Goal: Use online tool/utility: Utilize a website feature to perform a specific function

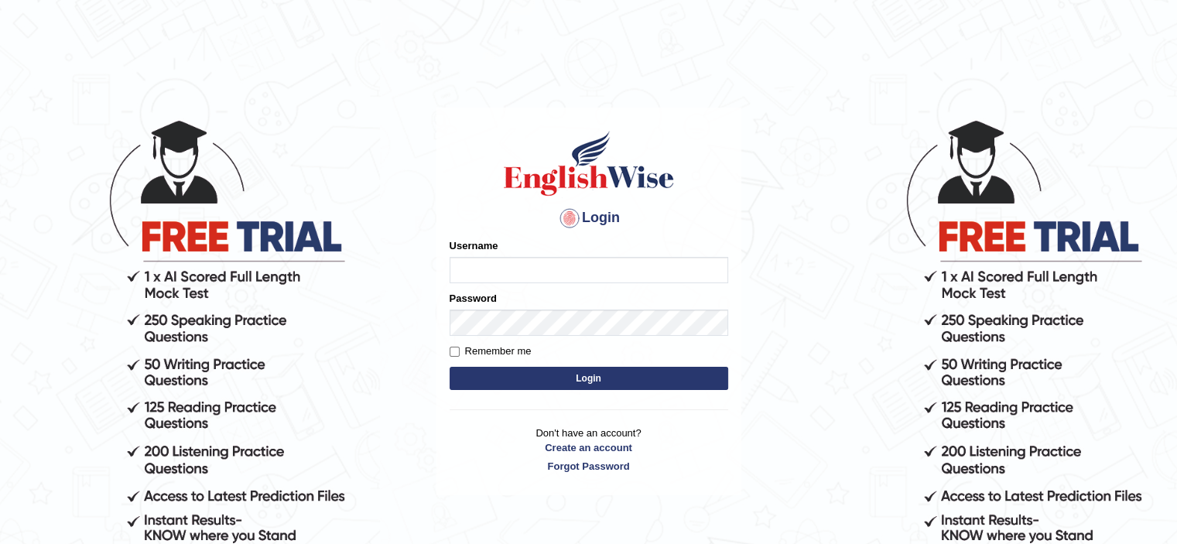
type input "bhuvaneswari_parramatta"
click at [563, 379] on button "Login" at bounding box center [589, 378] width 279 height 23
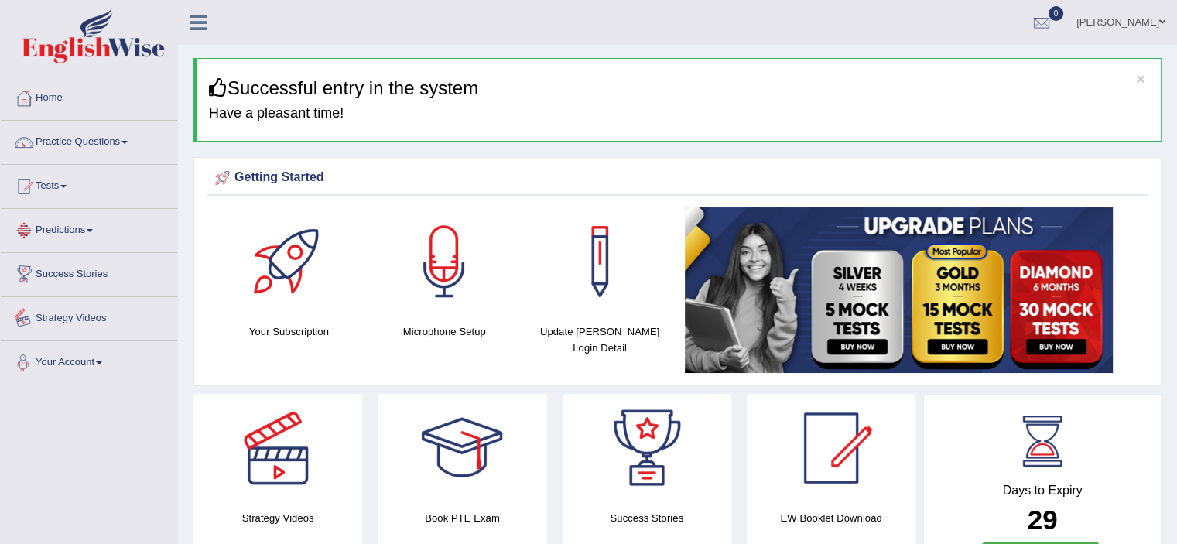
click at [145, 241] on link "Predictions" at bounding box center [89, 228] width 176 height 39
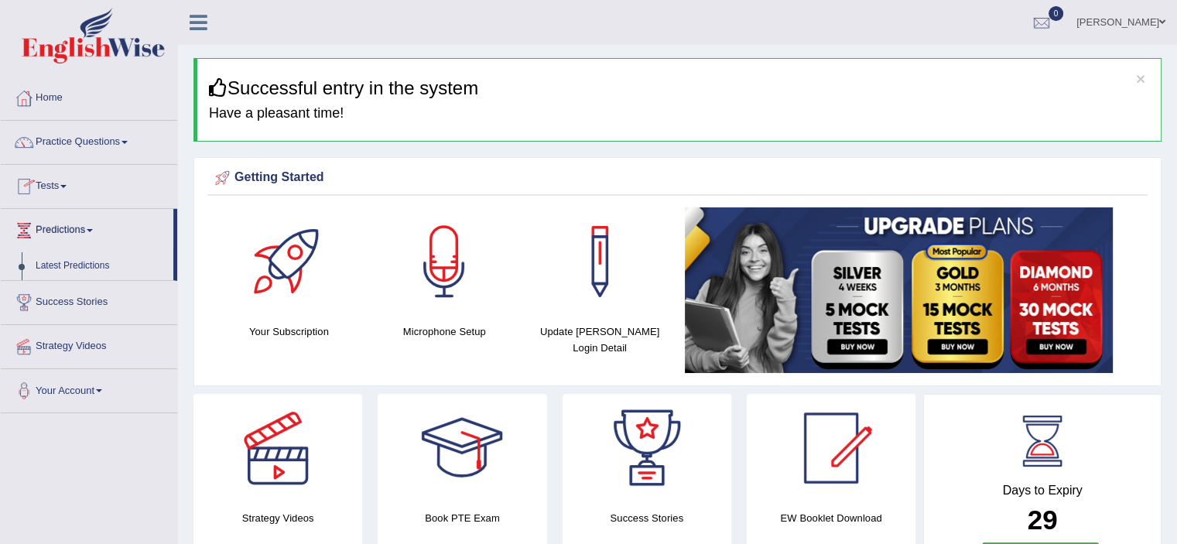
click at [67, 187] on span at bounding box center [63, 186] width 6 height 3
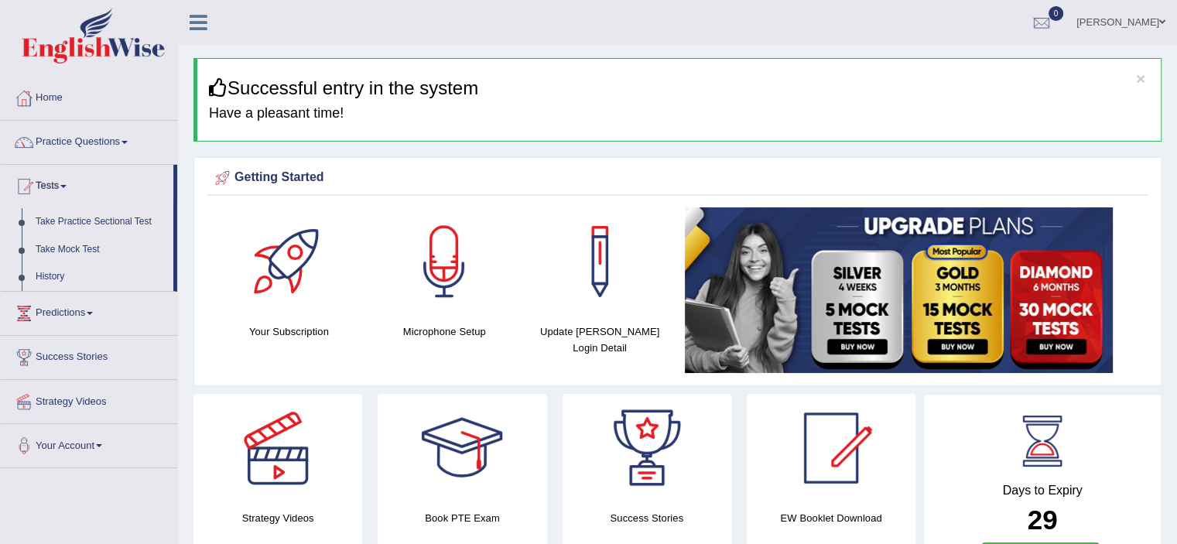
click at [76, 219] on link "Take Practice Sectional Test" at bounding box center [101, 222] width 145 height 28
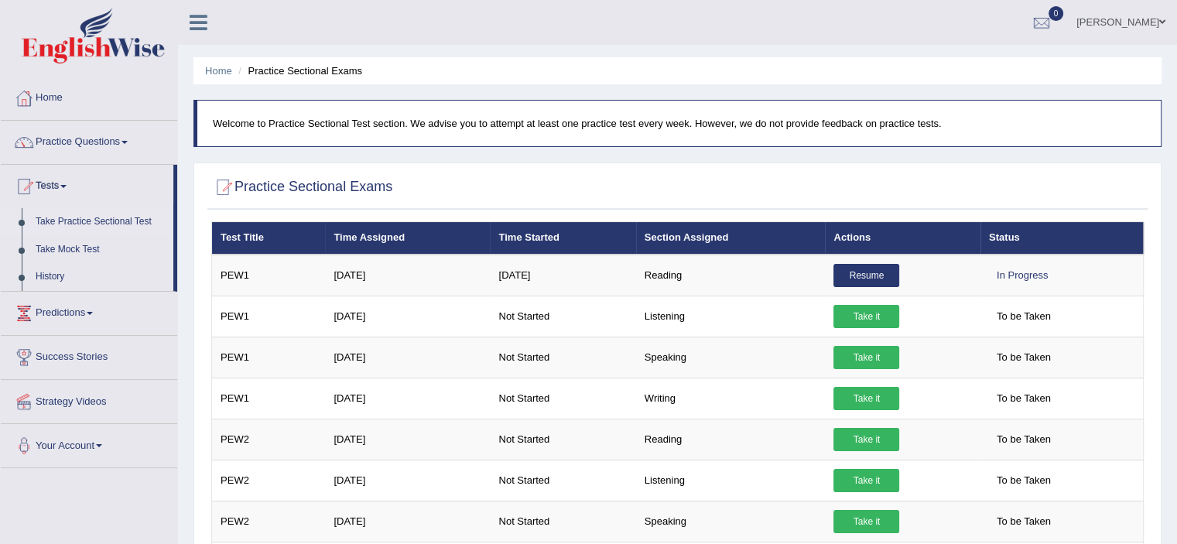
click at [115, 244] on link "Take Mock Test" at bounding box center [101, 250] width 145 height 28
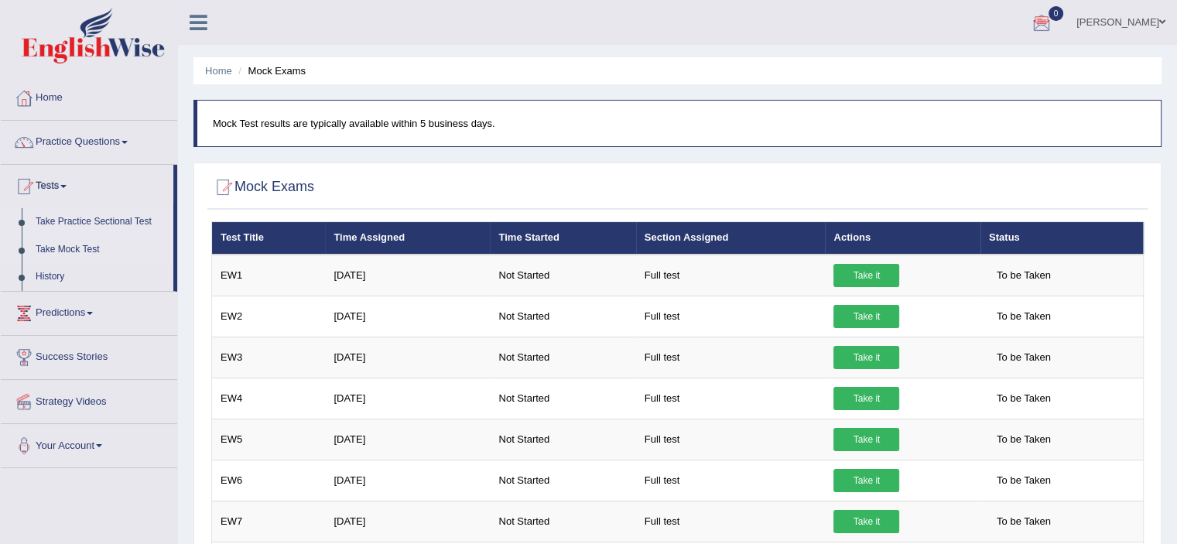
click at [101, 224] on link "Take Practice Sectional Test" at bounding box center [101, 222] width 145 height 28
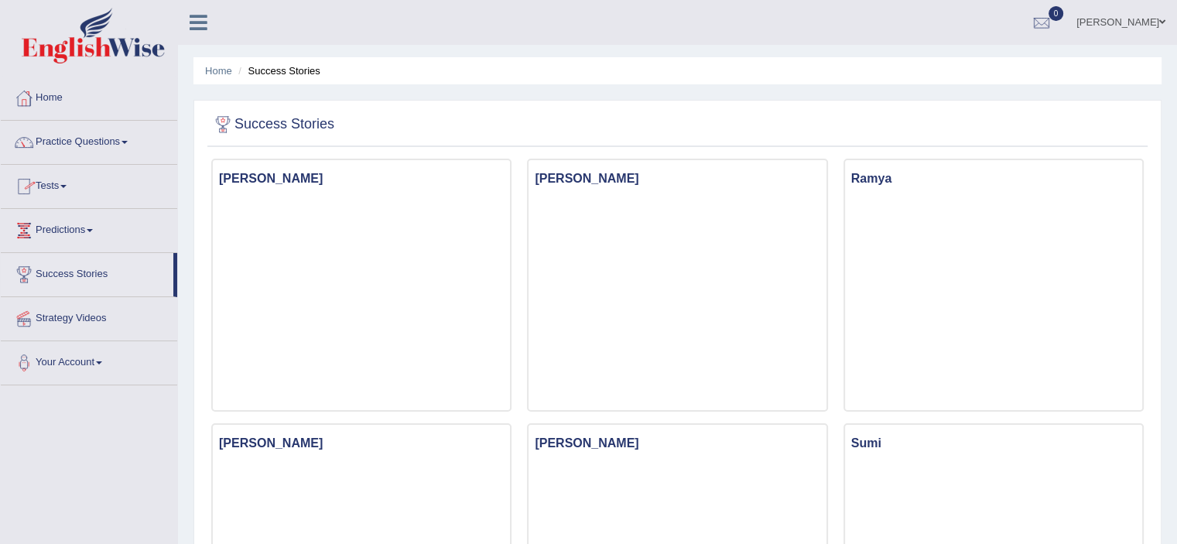
click at [68, 189] on link "Tests" at bounding box center [89, 184] width 176 height 39
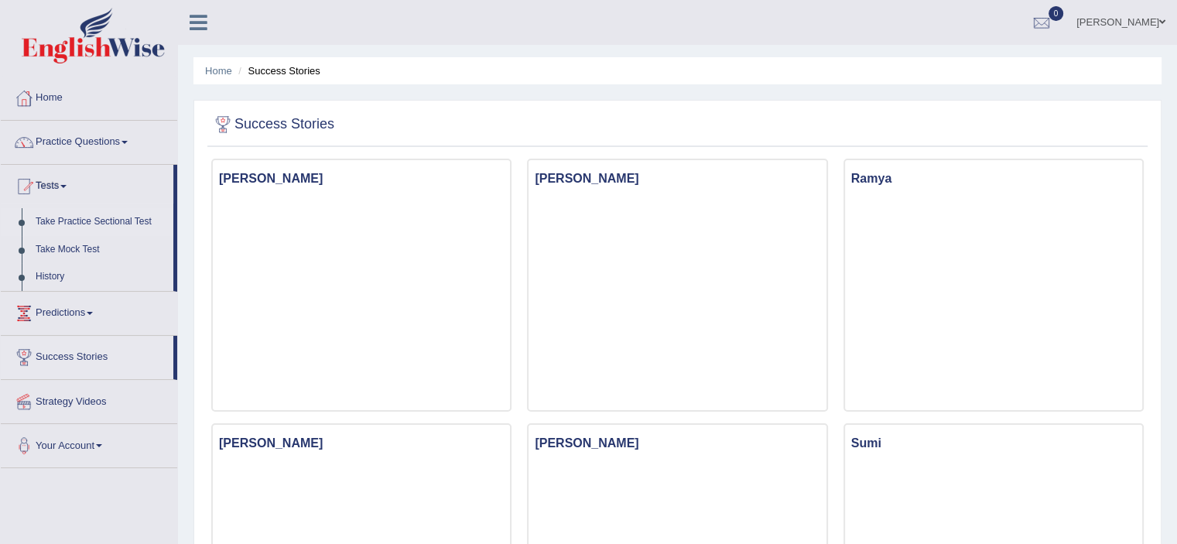
click at [74, 222] on link "Take Practice Sectional Test" at bounding box center [101, 222] width 145 height 28
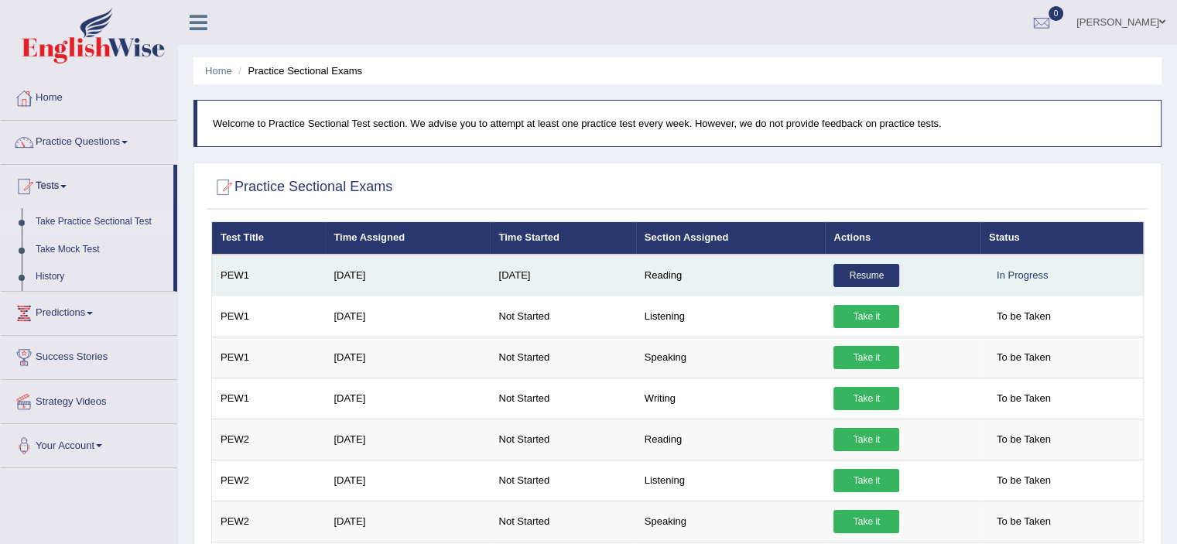
click at [855, 272] on link "Resume" at bounding box center [866, 275] width 66 height 23
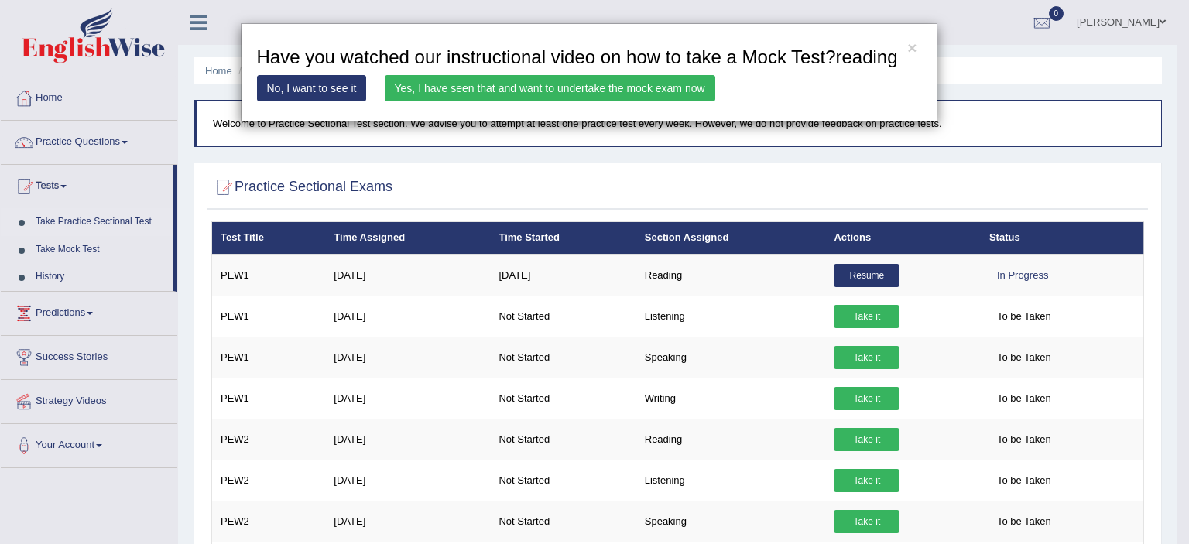
click at [569, 78] on link "Yes, I have seen that and want to undertake the mock exam now" at bounding box center [550, 88] width 330 height 26
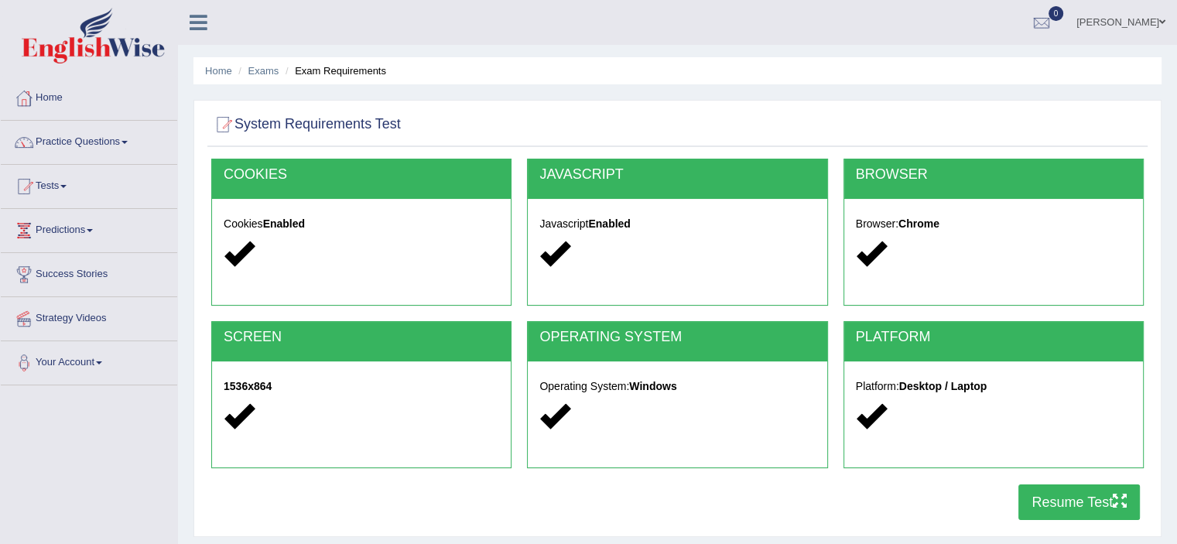
click at [1035, 499] on button "Resume Test" at bounding box center [1079, 502] width 122 height 36
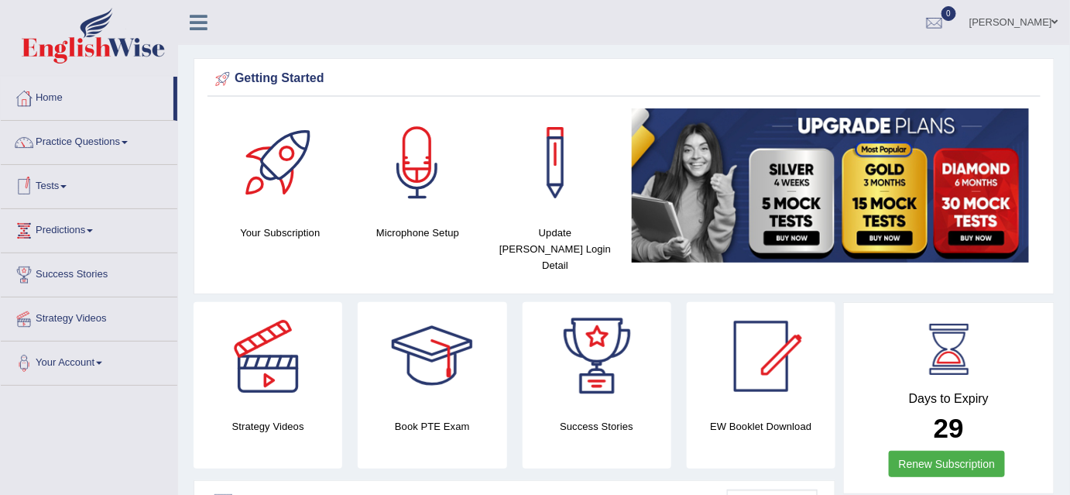
click at [67, 185] on span at bounding box center [63, 186] width 6 height 3
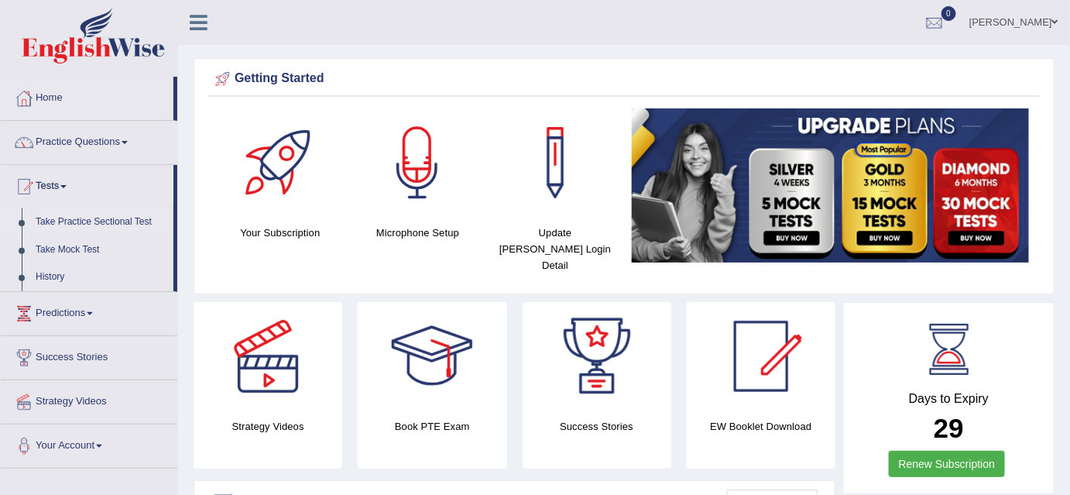
click at [74, 226] on link "Take Practice Sectional Test" at bounding box center [101, 222] width 145 height 28
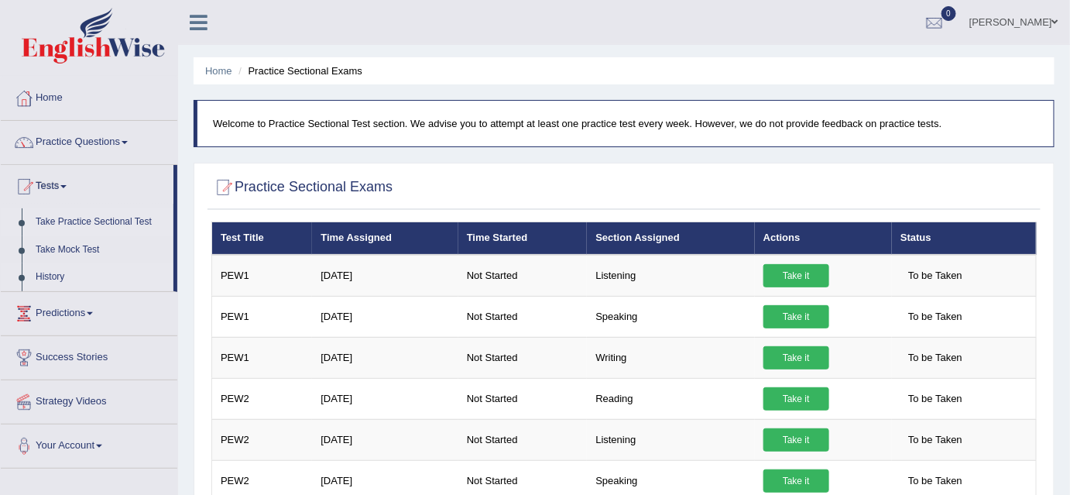
click at [56, 274] on link "History" at bounding box center [101, 277] width 145 height 28
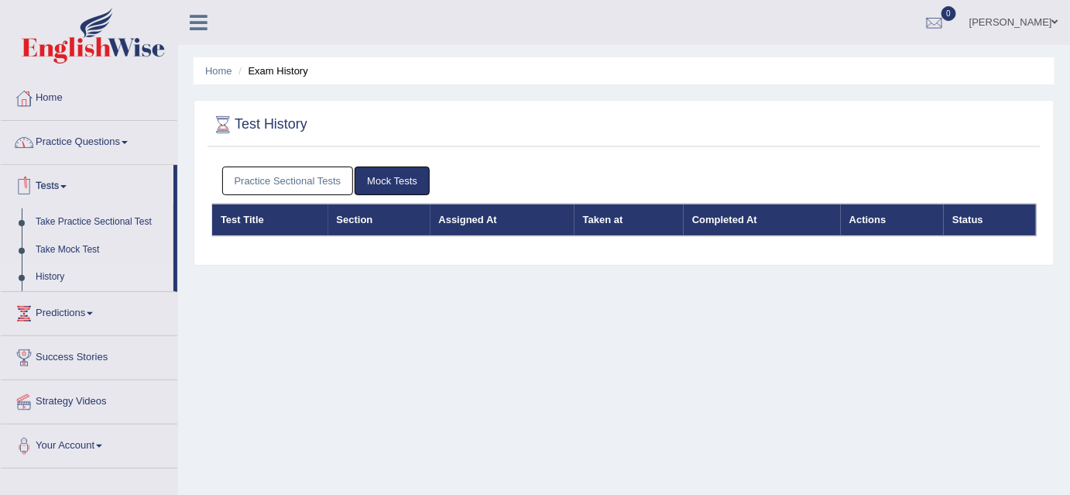
click at [70, 183] on link "Tests" at bounding box center [87, 184] width 173 height 39
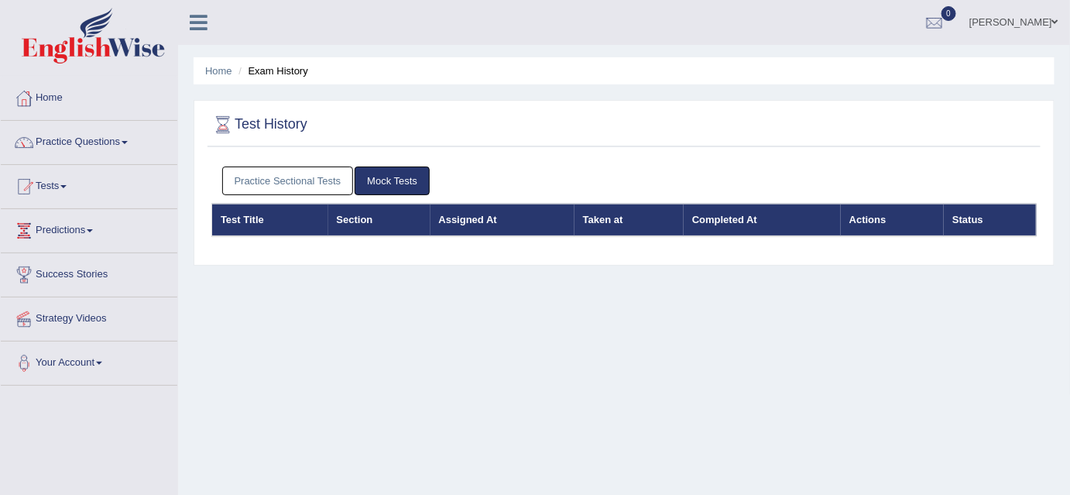
click at [67, 189] on link "Tests" at bounding box center [89, 184] width 176 height 39
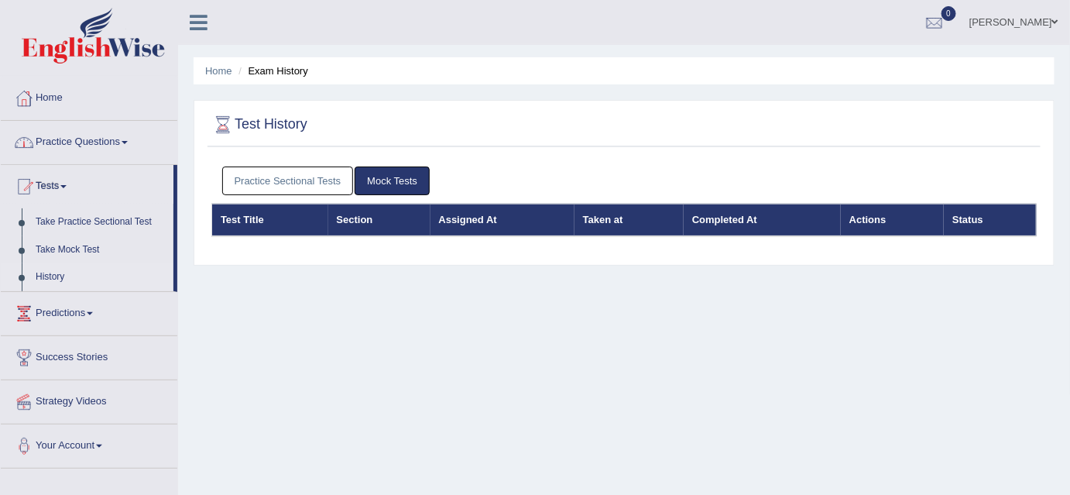
click at [128, 141] on span at bounding box center [125, 142] width 6 height 3
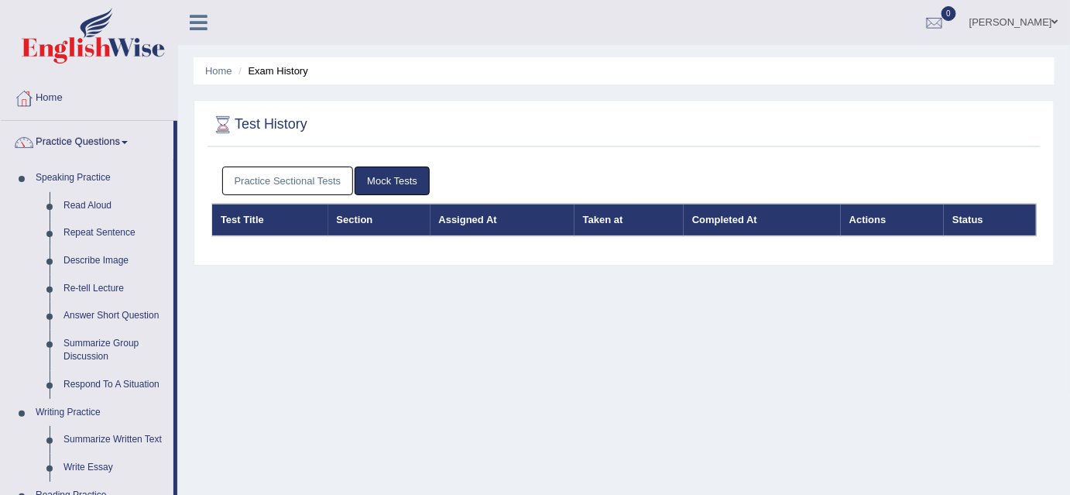
click at [132, 144] on link "Practice Questions" at bounding box center [87, 140] width 173 height 39
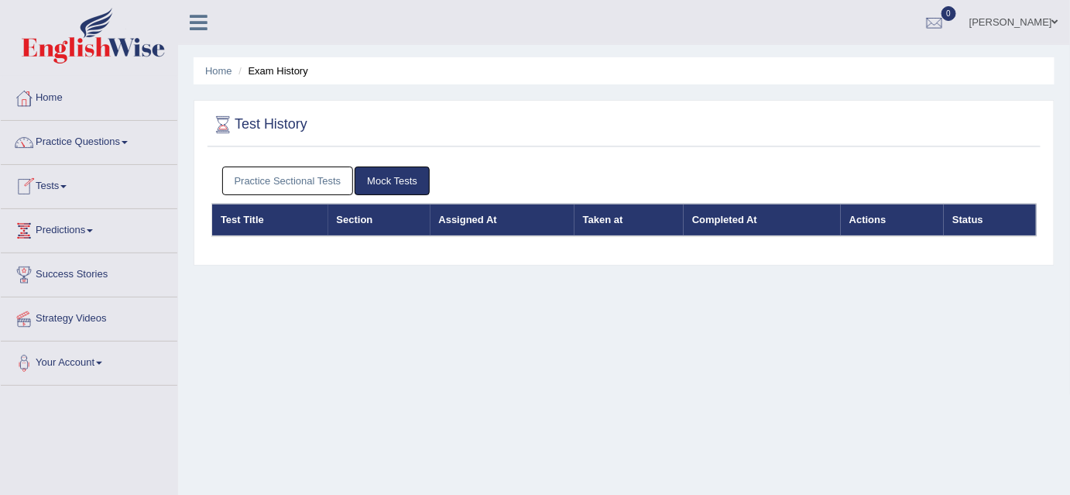
click at [68, 187] on link "Tests" at bounding box center [89, 184] width 176 height 39
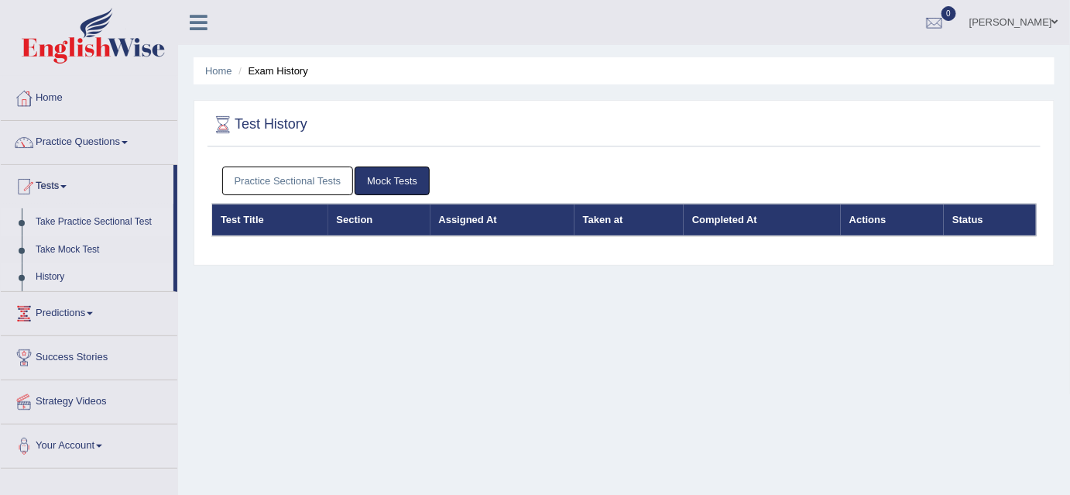
click at [73, 224] on link "Take Practice Sectional Test" at bounding box center [101, 222] width 145 height 28
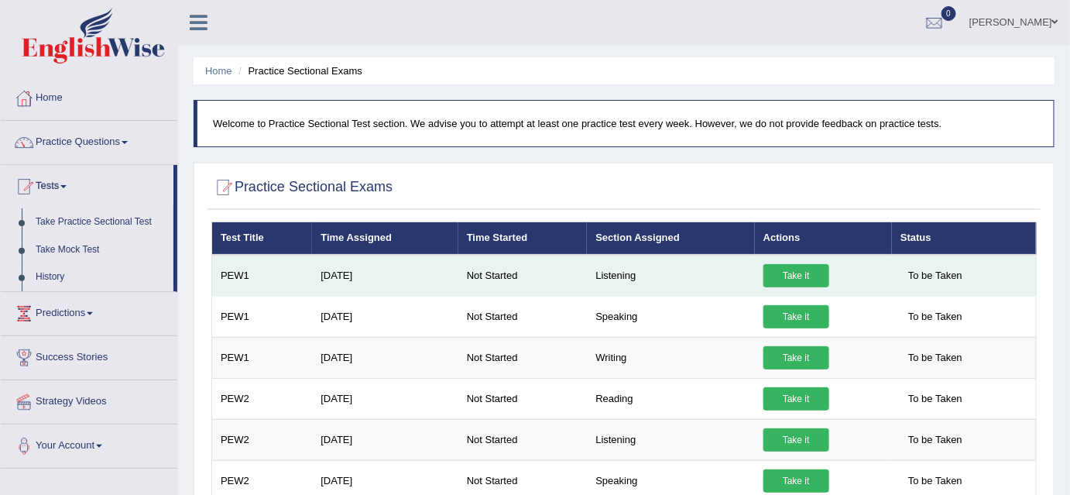
click at [779, 271] on link "Take it" at bounding box center [796, 275] width 66 height 23
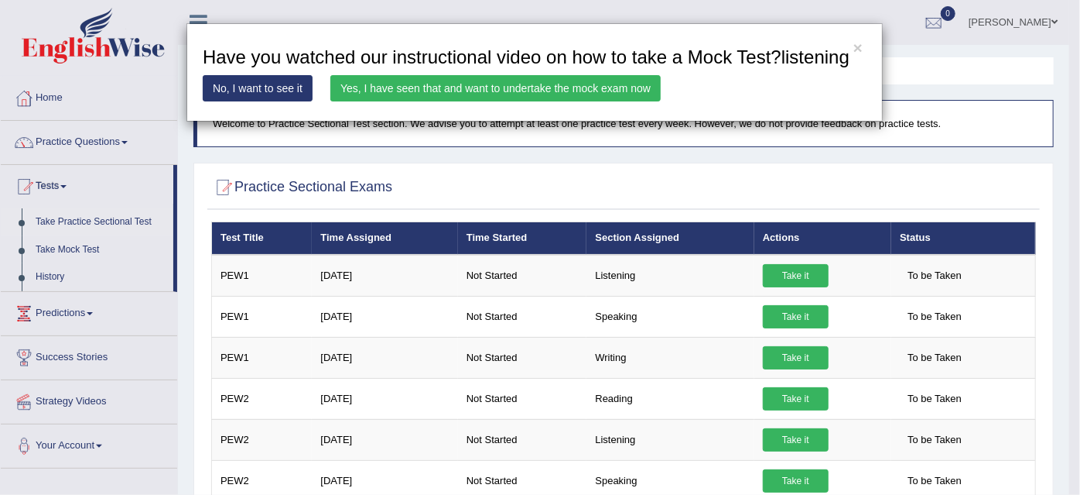
click at [530, 86] on link "Yes, I have seen that and want to undertake the mock exam now" at bounding box center [495, 88] width 330 height 26
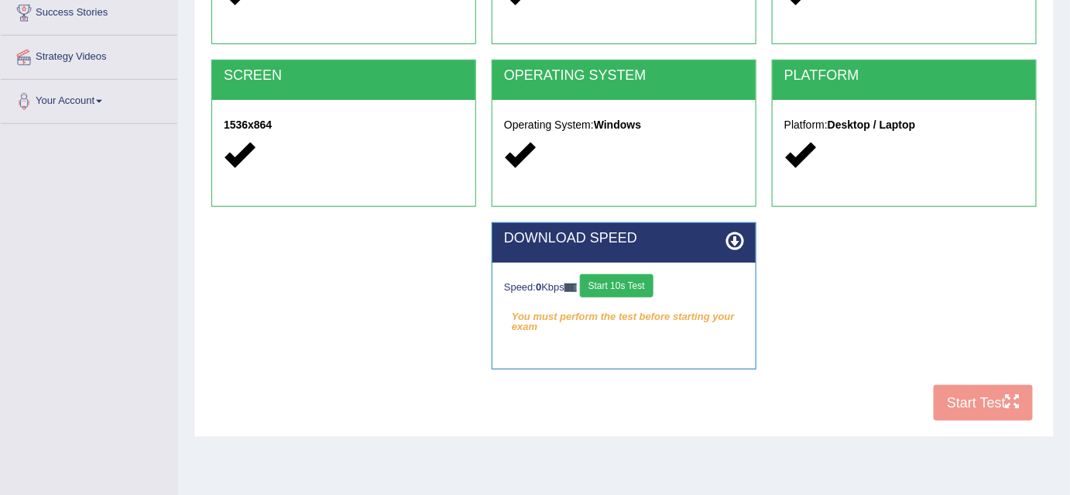
scroll to position [262, 0]
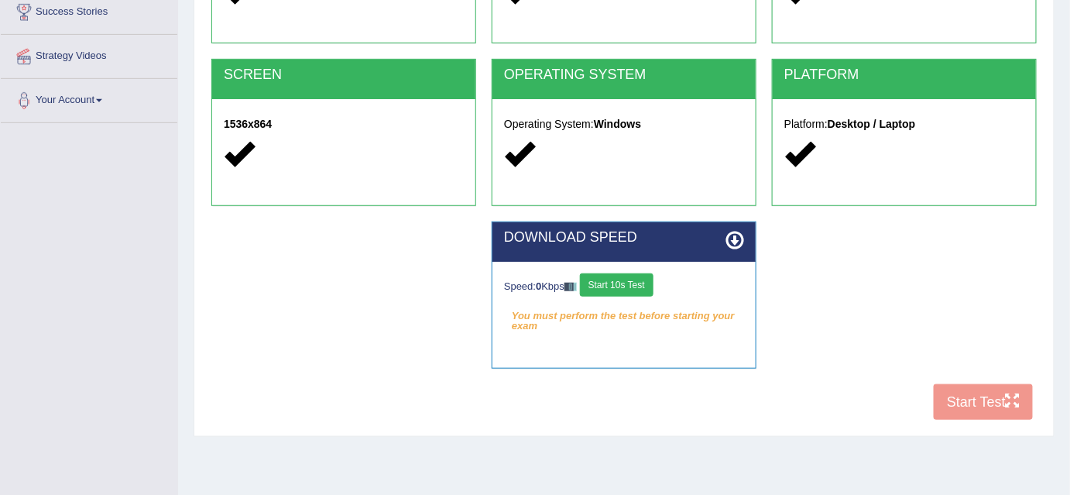
click at [988, 390] on div "COOKIES Cookies Enabled JAVASCRIPT Javascript Enabled BROWSER Browser: Chrome S…" at bounding box center [623, 162] width 833 height 532
click at [615, 285] on button "Start 10s Test" at bounding box center [617, 284] width 74 height 23
click at [967, 403] on div "COOKIES Cookies Enabled JAVASCRIPT Javascript Enabled BROWSER Browser: Chrome S…" at bounding box center [623, 162] width 833 height 532
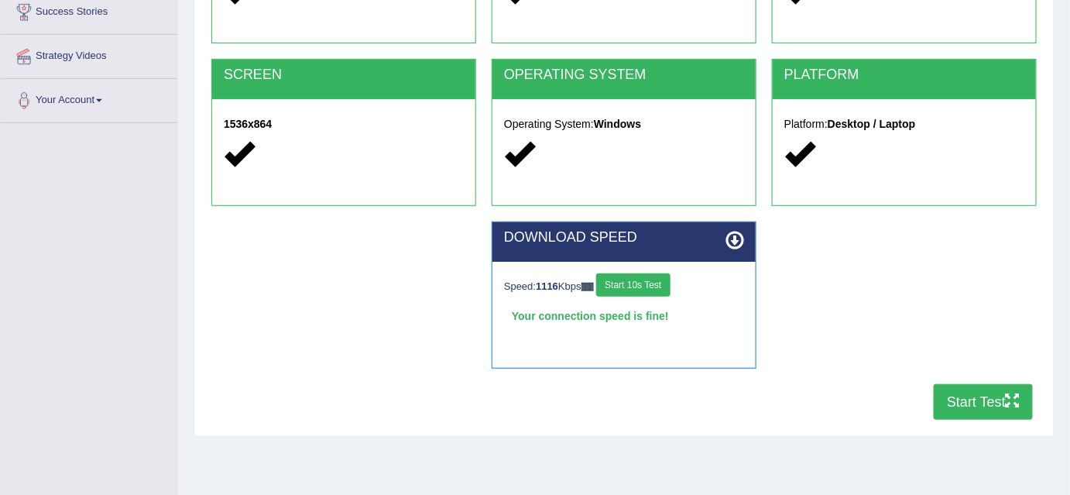
click at [974, 397] on button "Start Test" at bounding box center [982, 402] width 99 height 36
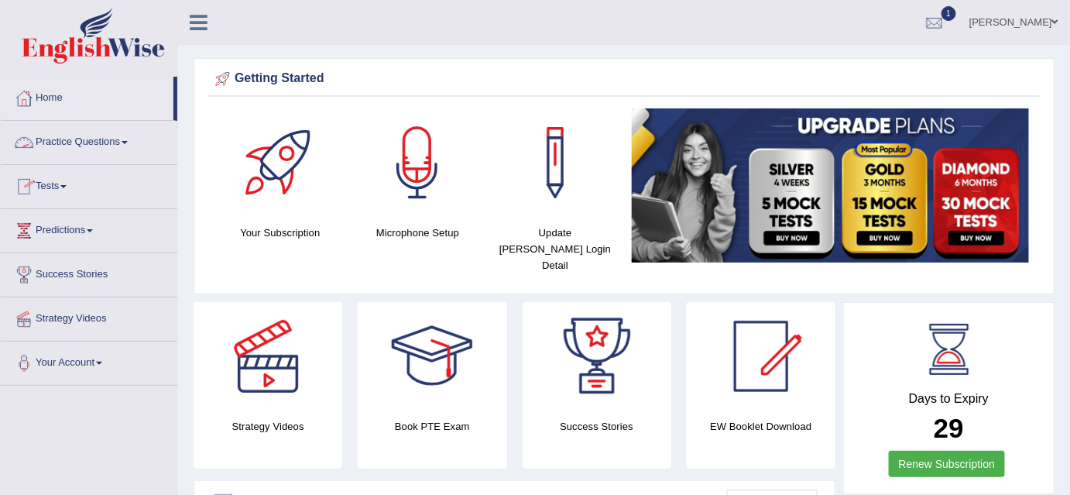
click at [130, 139] on link "Practice Questions" at bounding box center [89, 140] width 176 height 39
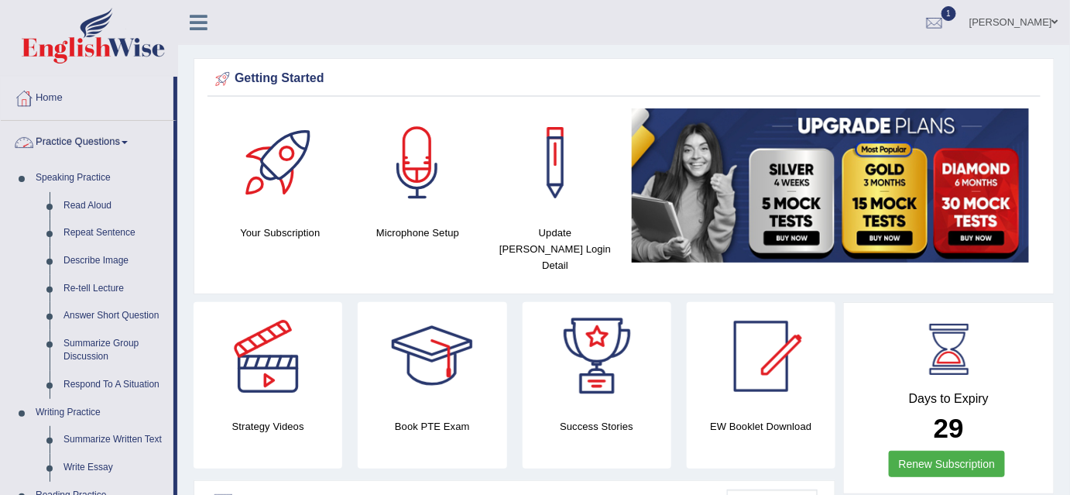
click at [128, 142] on span at bounding box center [125, 142] width 6 height 3
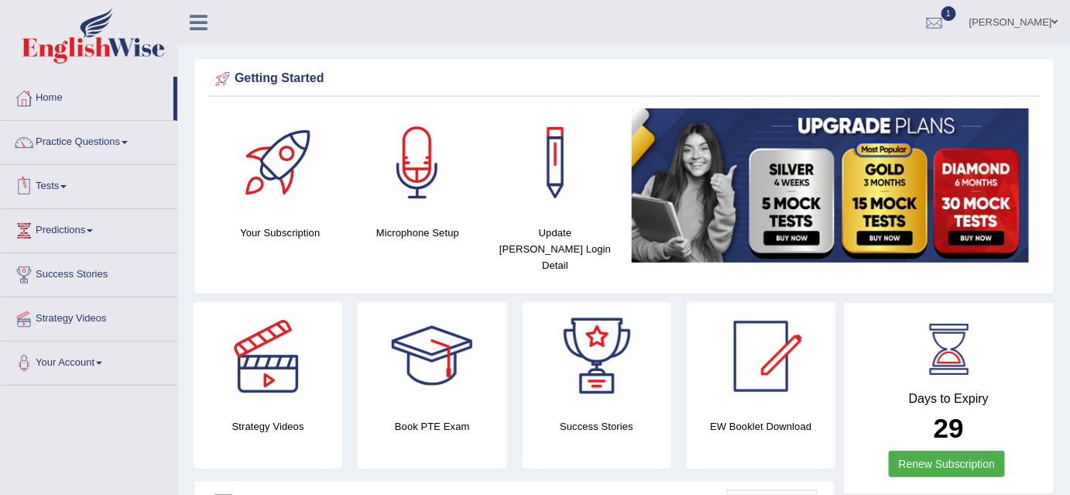
click at [63, 183] on link "Tests" at bounding box center [89, 184] width 176 height 39
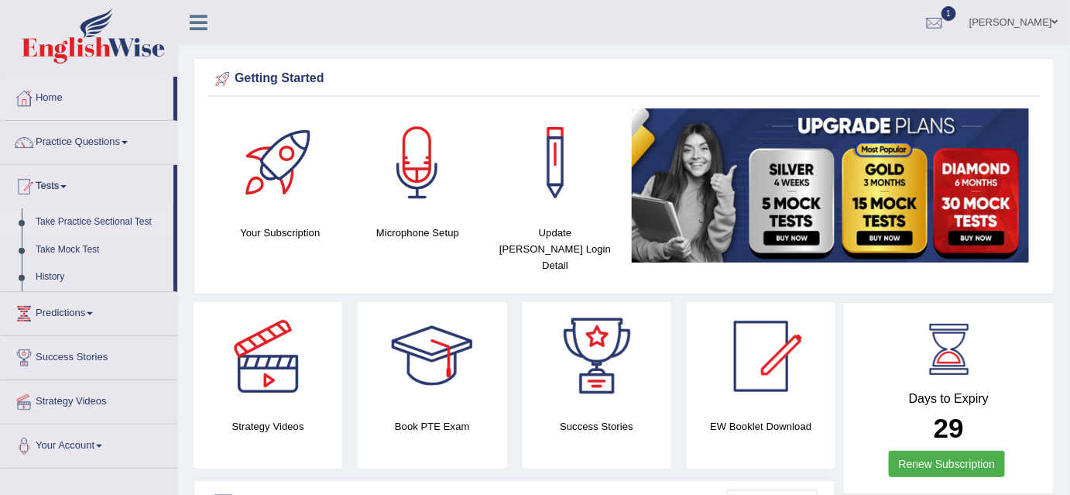
click at [80, 221] on link "Take Practice Sectional Test" at bounding box center [101, 222] width 145 height 28
